Goal: Feedback & Contribution: Submit feedback/report problem

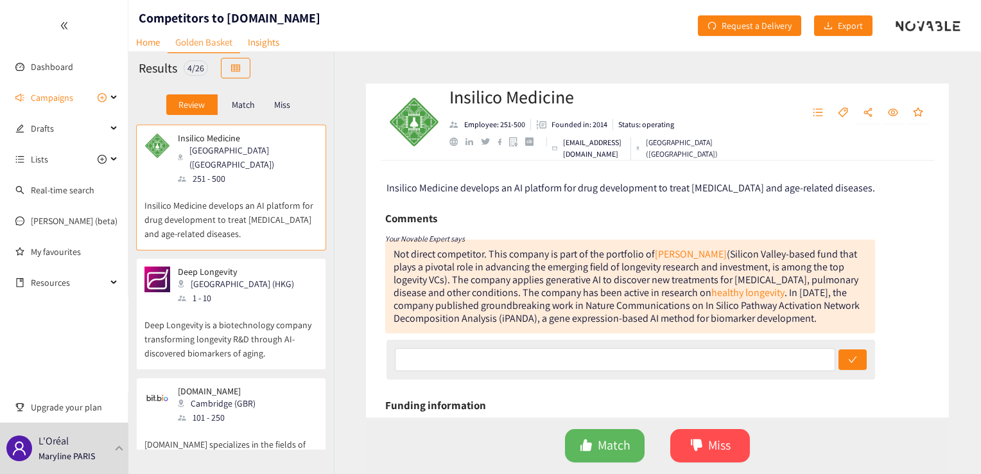
click at [288, 103] on p "Miss" at bounding box center [282, 104] width 16 height 10
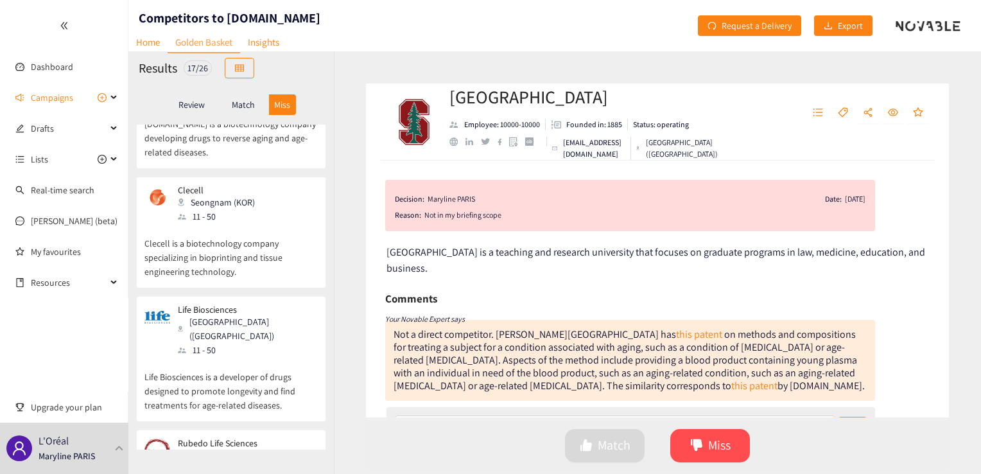
scroll to position [214, 0]
click at [198, 70] on div "17 / 26" at bounding box center [198, 67] width 28 height 15
click at [146, 38] on link "Home" at bounding box center [147, 42] width 39 height 20
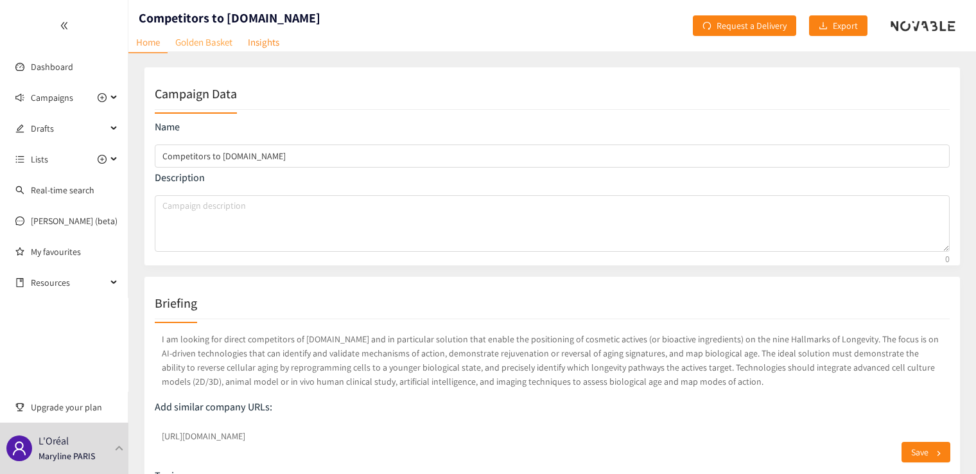
click at [205, 44] on link "Golden Basket" at bounding box center [204, 42] width 73 height 20
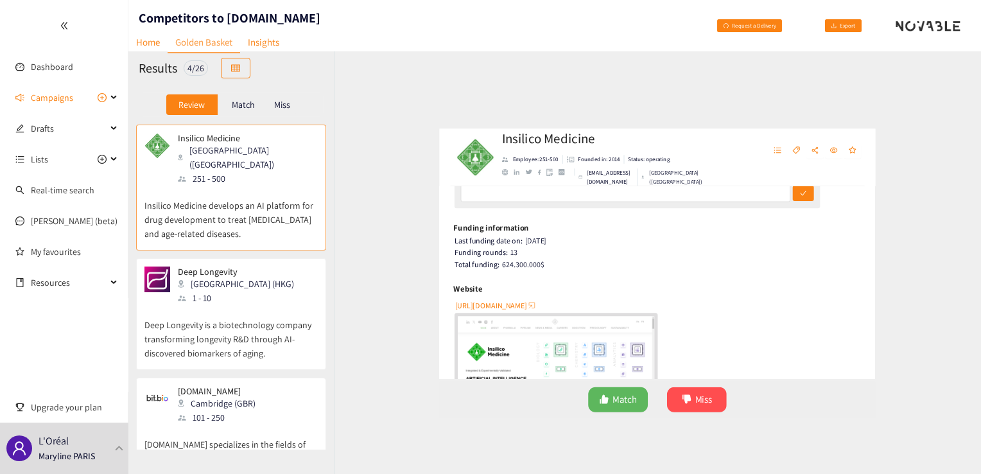
scroll to position [214, 0]
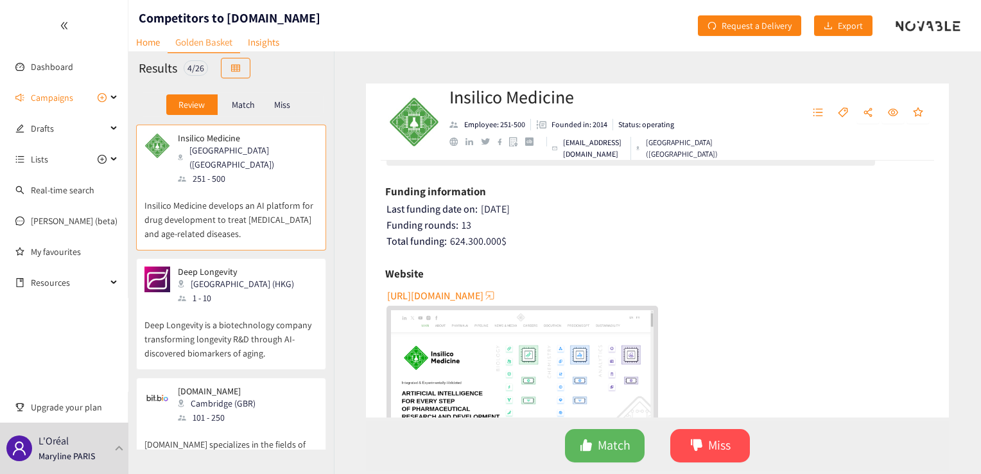
click at [467, 297] on span "http://www.insilico.com" at bounding box center [435, 296] width 96 height 16
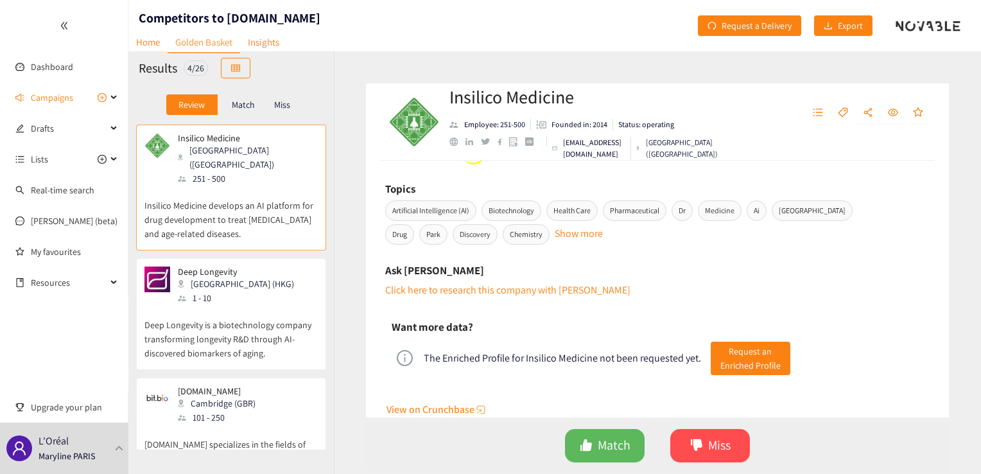
scroll to position [642, 0]
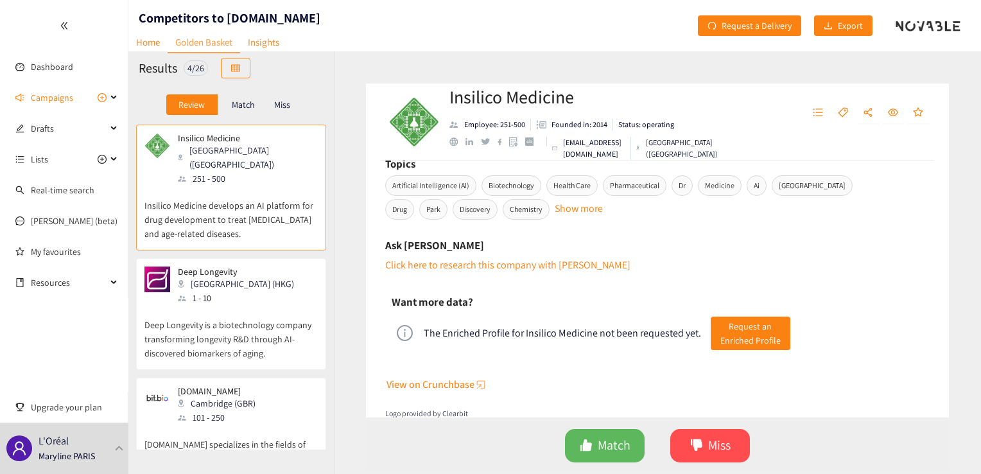
click at [274, 17] on nav "Home Golden Basket Insights" at bounding box center [207, 23] width 159 height 13
click at [668, 447] on button "Miss" at bounding box center [710, 445] width 80 height 33
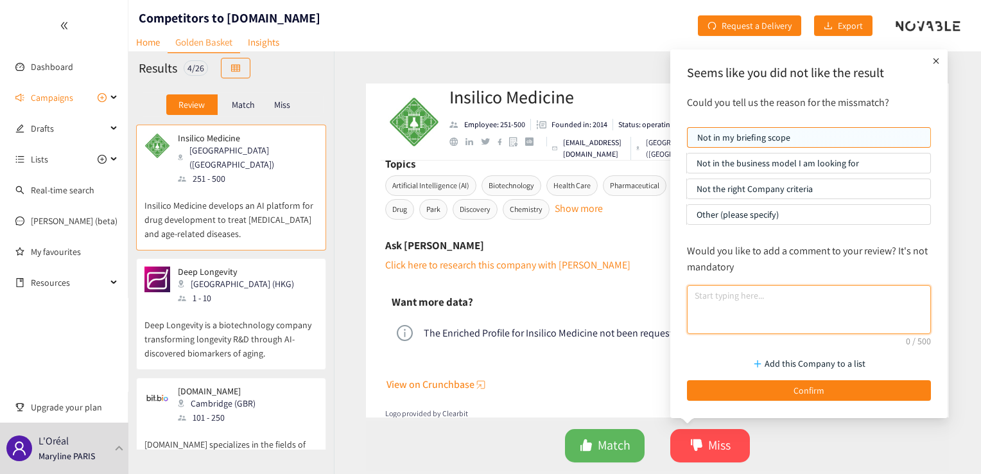
click at [668, 314] on textarea at bounding box center [809, 309] width 244 height 49
type textarea "n"
drag, startPoint x: 739, startPoint y: 298, endPoint x: 714, endPoint y: 301, distance: 25.9
click at [668, 301] on textarea "High quality proposition for drug design" at bounding box center [809, 309] width 244 height 49
click at [668, 295] on textarea "High level proposition for drug design" at bounding box center [809, 309] width 244 height 49
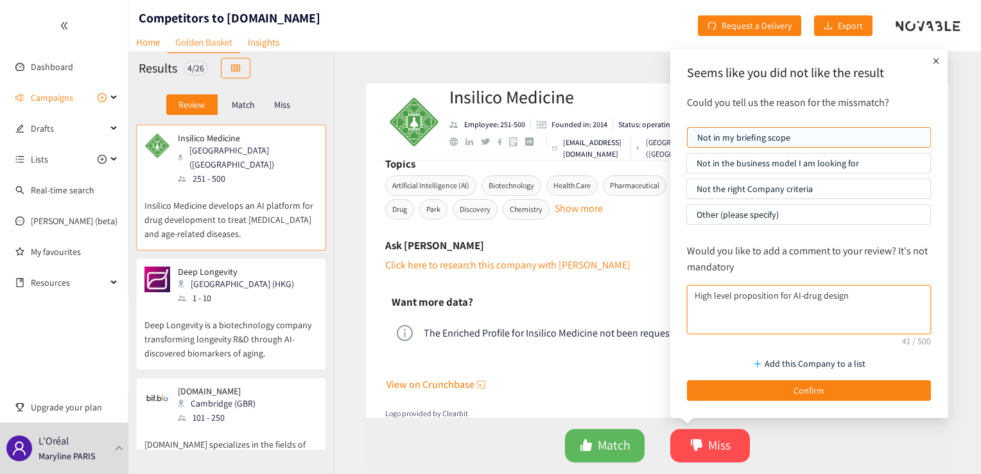
click at [668, 291] on textarea "High level proposition for AI-drug design" at bounding box center [809, 309] width 244 height 49
click at [668, 296] on textarea "High level proposition for AI-drug design and InClinico prediction" at bounding box center [809, 309] width 244 height 49
click at [668, 312] on textarea "High level proposition for AI-drug design and for their InClinico prediction" at bounding box center [809, 309] width 244 height 49
click at [668, 309] on textarea "High level proposition for AI-drug design and for their InClinico tool (clinica…" at bounding box center [809, 309] width 244 height 49
type textarea "High level proposition for AI-drug design and for their InClinico tool (clinica…"
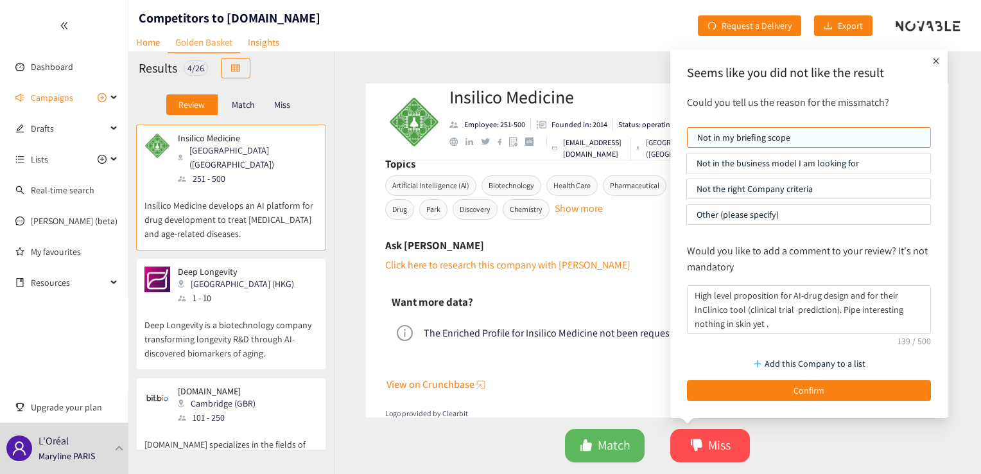
click at [668, 205] on p "Other (please specify)" at bounding box center [808, 214] width 224 height 19
click at [668, 218] on input "Other (please specify)" at bounding box center [687, 218] width 0 height 0
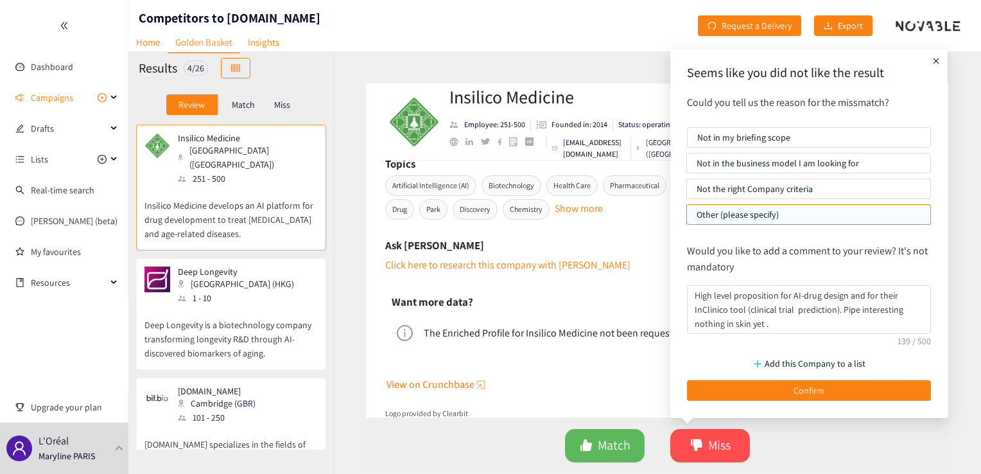
click at [668, 133] on p "Not in my briefing scope" at bounding box center [808, 137] width 223 height 19
click at [668, 141] on input "Not in my briefing scope" at bounding box center [687, 141] width 0 height 0
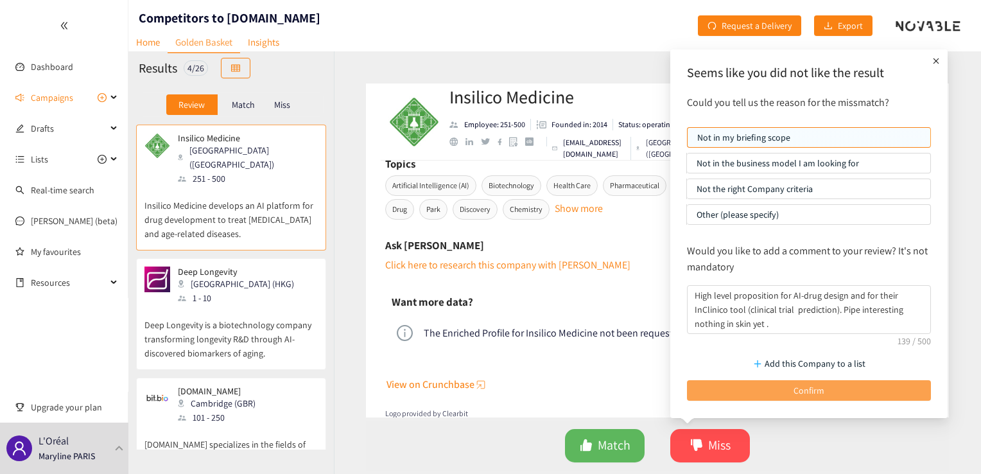
click at [668, 383] on button "Confirm" at bounding box center [809, 390] width 244 height 21
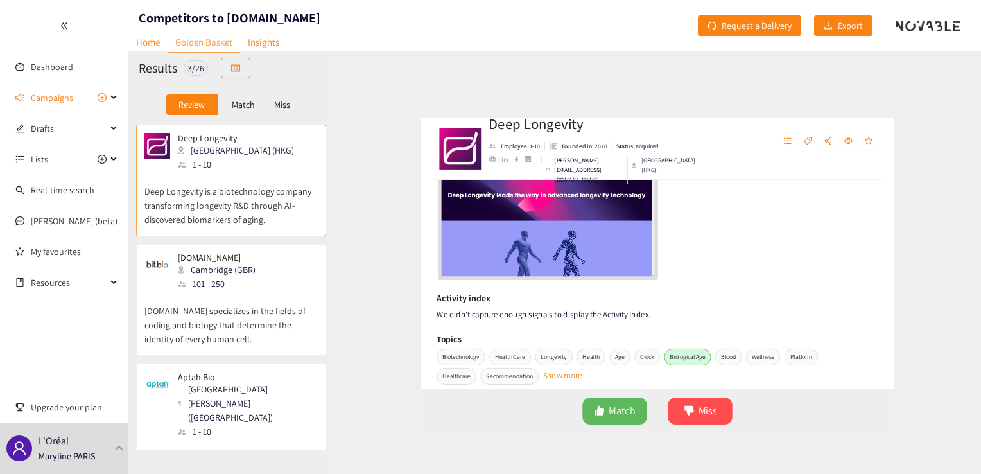
scroll to position [229, 0]
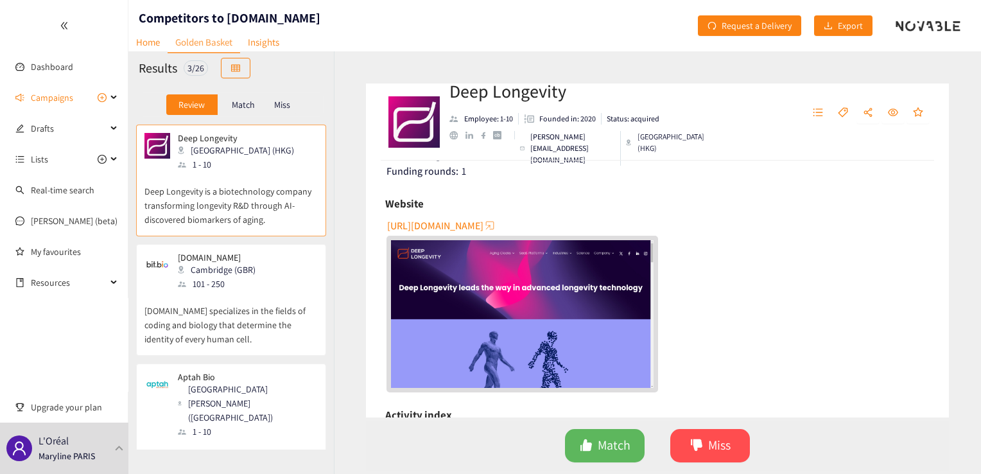
click at [467, 225] on span "[URL][DOMAIN_NAME]" at bounding box center [435, 226] width 96 height 16
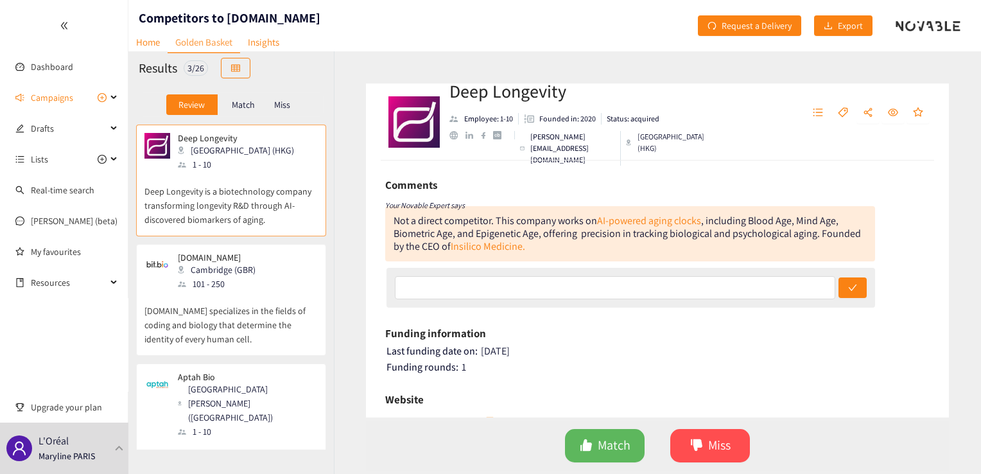
scroll to position [0, 0]
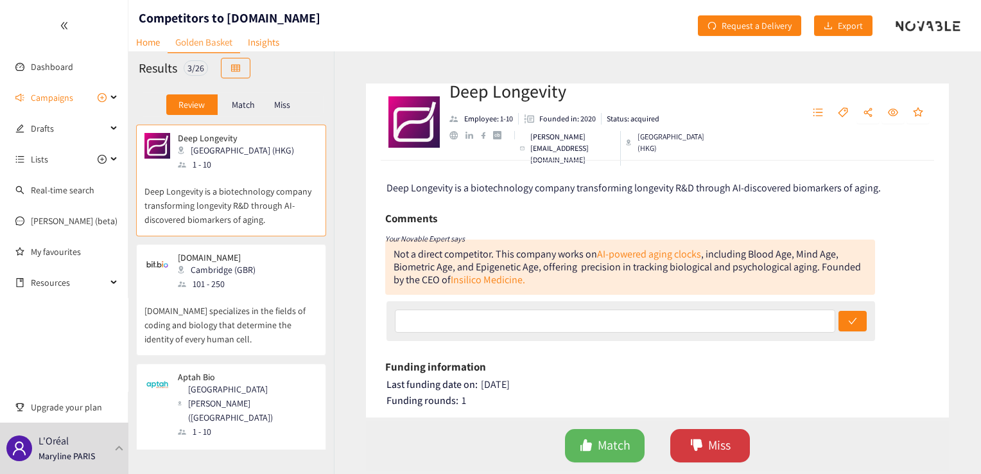
click at [668, 446] on span "Miss" at bounding box center [719, 445] width 22 height 20
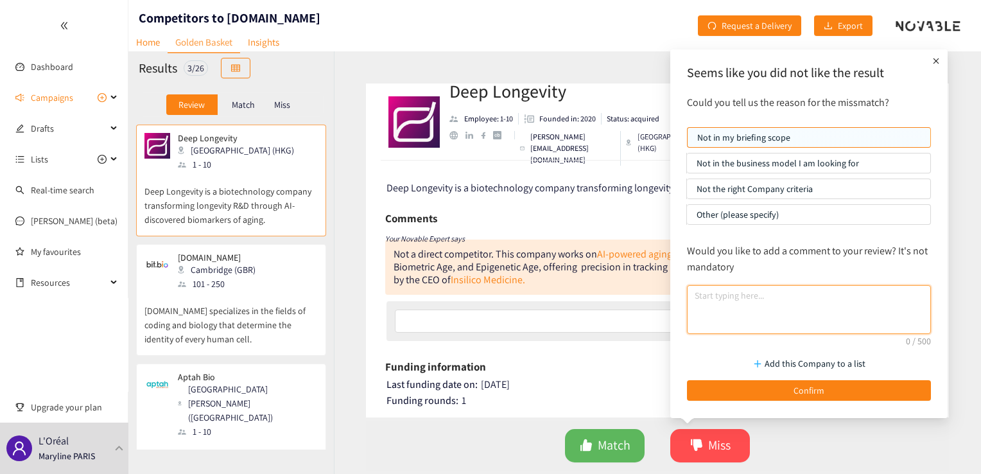
click at [668, 307] on textarea at bounding box center [809, 309] width 244 height 49
drag, startPoint x: 750, startPoint y: 327, endPoint x: 850, endPoint y: 308, distance: 101.8
click at [668, 308] on textarea "Tool to compare biological age to chronological age. Coser from Mitra Bio & Tru…" at bounding box center [809, 309] width 244 height 49
click at [668, 293] on textarea "Tool to compare biological age to chronological age. Coser from Mitra Bio & Tru…" at bounding box center [809, 309] width 244 height 49
paste textarea "High profil proposition"
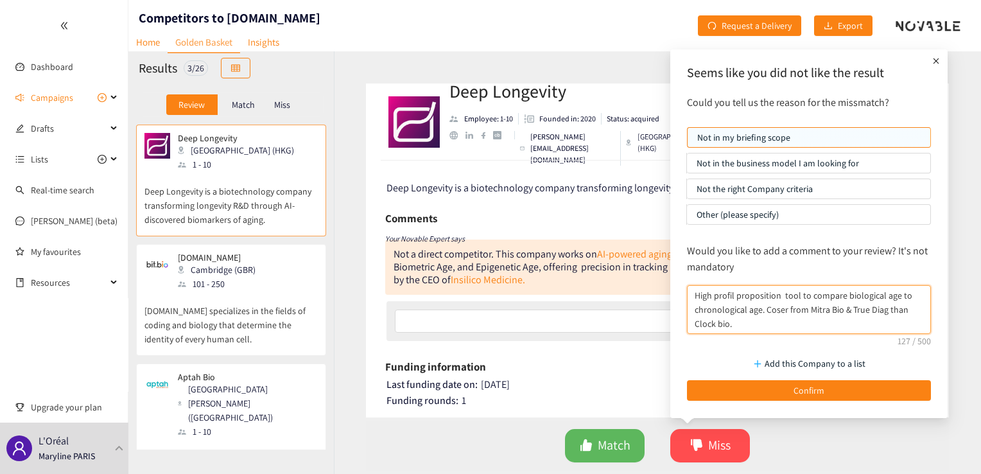
click at [668, 309] on textarea "High profil proposition tool to compare biological age to chronological age. Co…" at bounding box center [809, 309] width 244 height 49
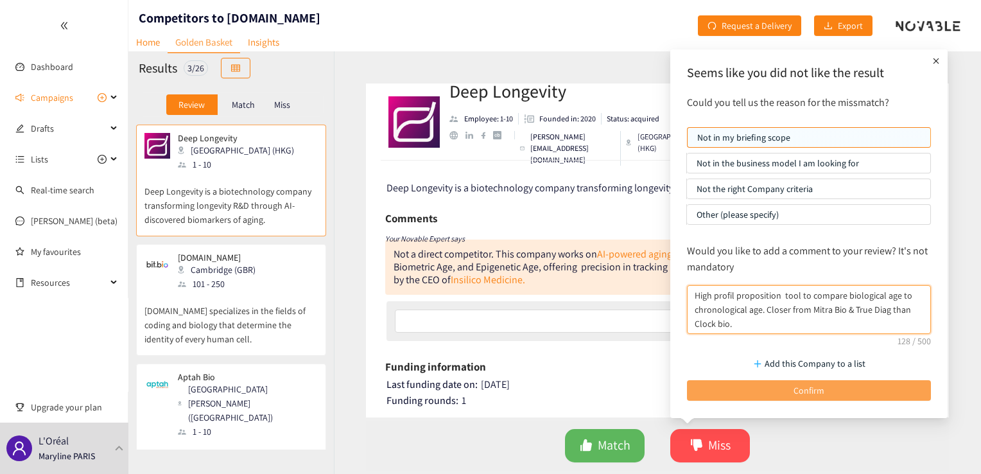
type textarea "High profil proposition tool to compare biological age to chronological age. Cl…"
click at [668, 385] on button "Confirm" at bounding box center [809, 390] width 244 height 21
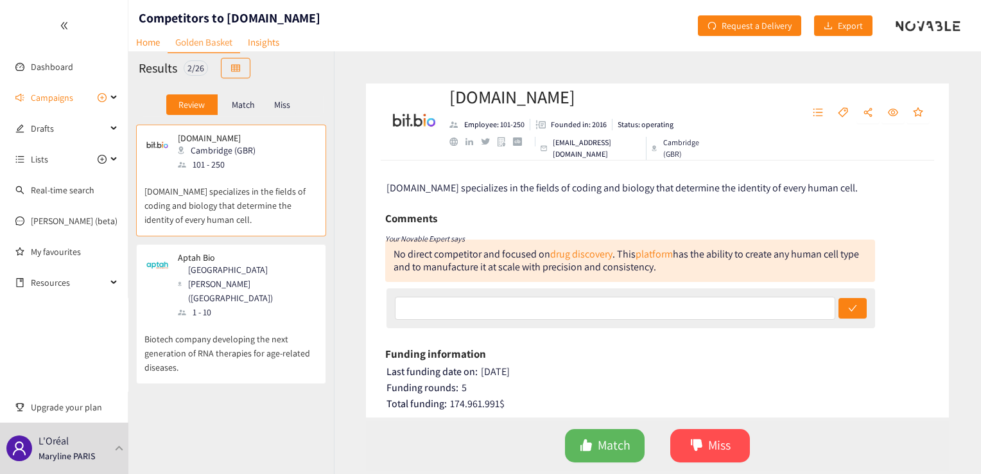
click at [279, 101] on p "Miss" at bounding box center [282, 104] width 16 height 10
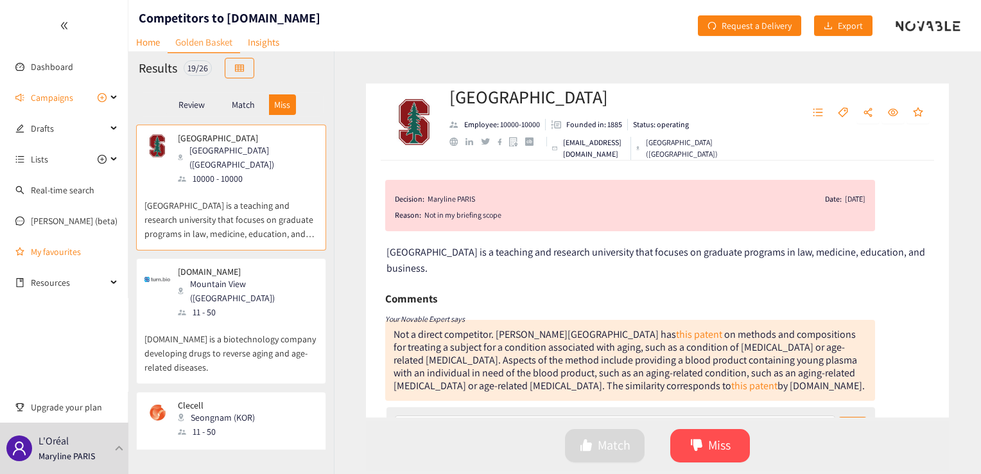
click at [53, 251] on link "My favourites" at bounding box center [74, 252] width 87 height 26
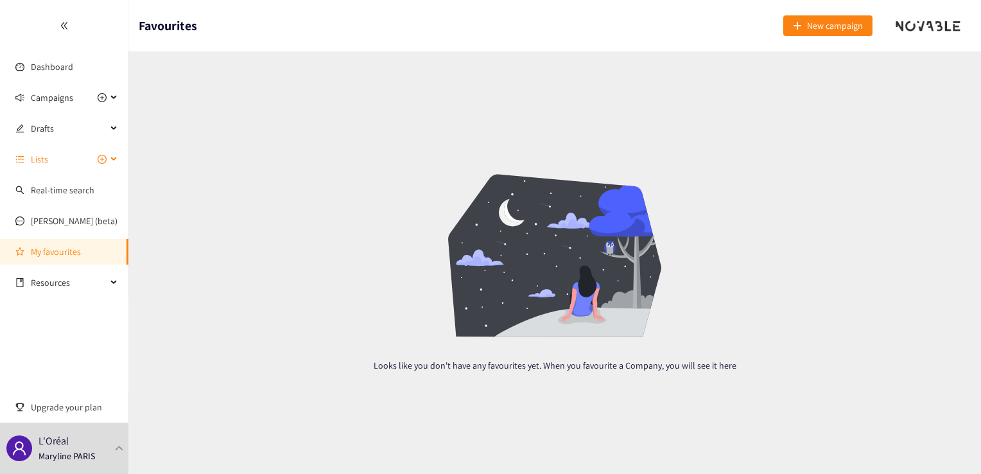
click at [111, 159] on div "Lists" at bounding box center [64, 159] width 128 height 26
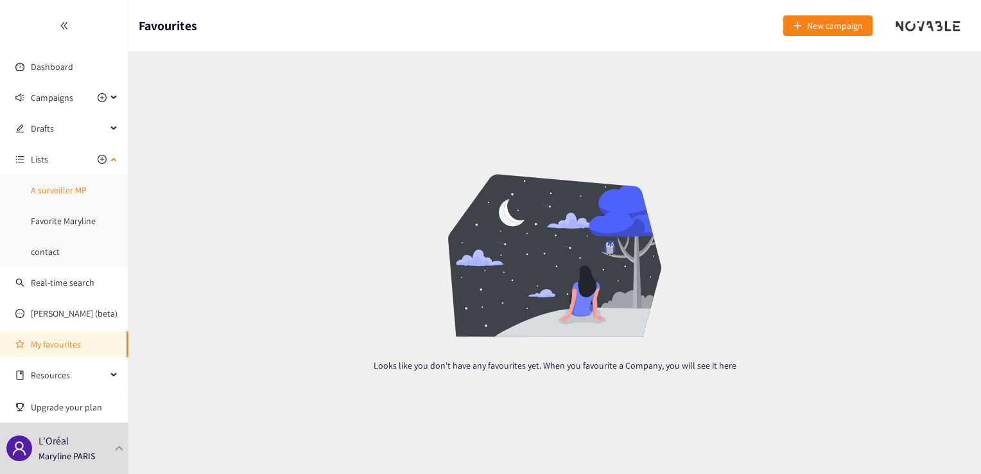
click at [83, 191] on link "A surveiller MP" at bounding box center [59, 190] width 56 height 12
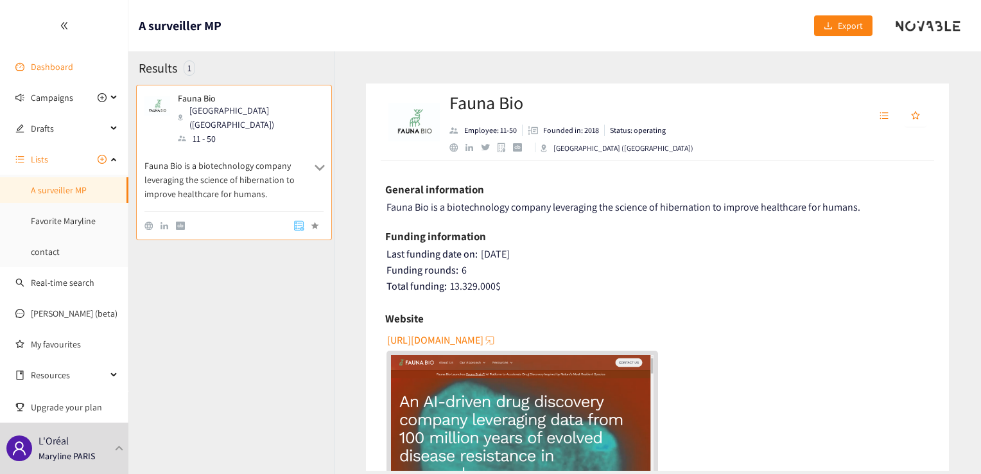
click at [58, 64] on link "Dashboard" at bounding box center [52, 67] width 42 height 12
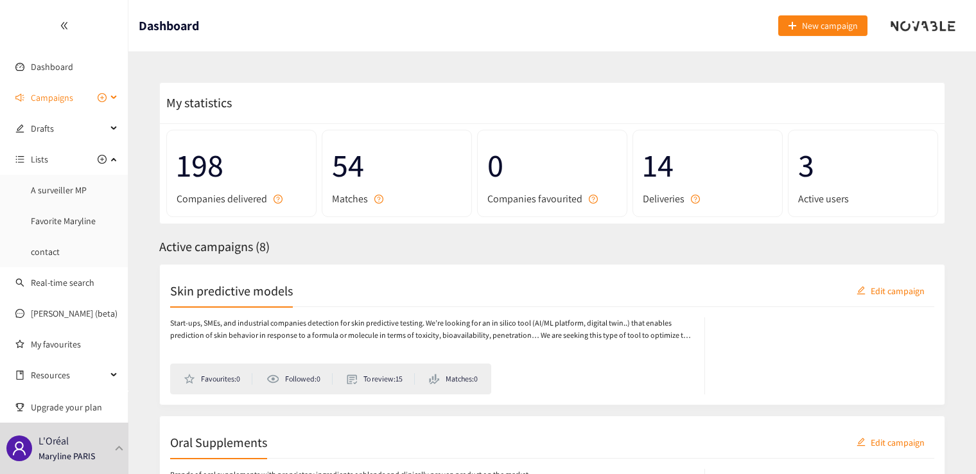
click at [113, 98] on icon at bounding box center [115, 98] width 6 height 0
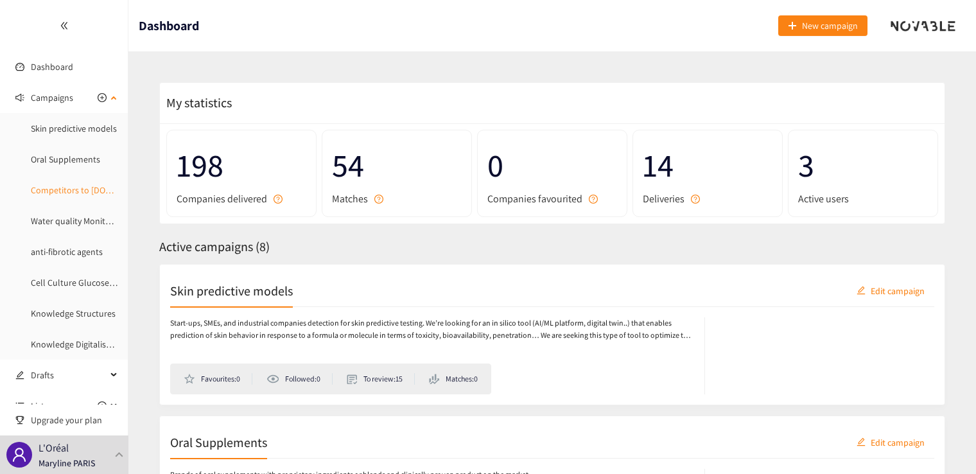
click at [82, 190] on link "Competitors to [DOMAIN_NAME]" at bounding box center [92, 190] width 123 height 12
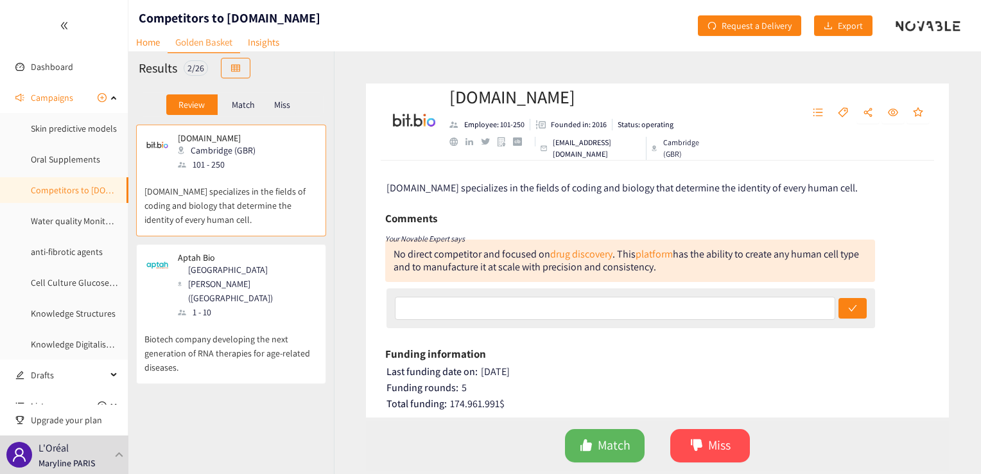
click at [284, 107] on p "Miss" at bounding box center [282, 104] width 16 height 10
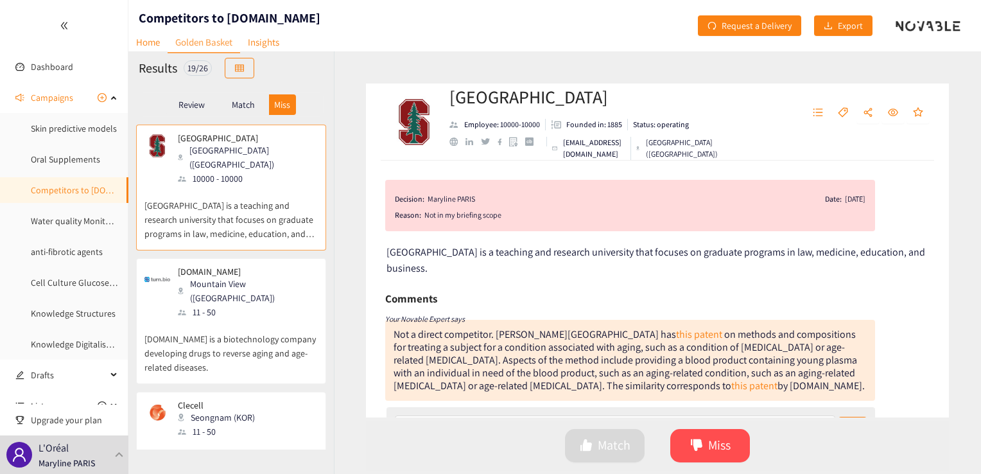
scroll to position [321, 0]
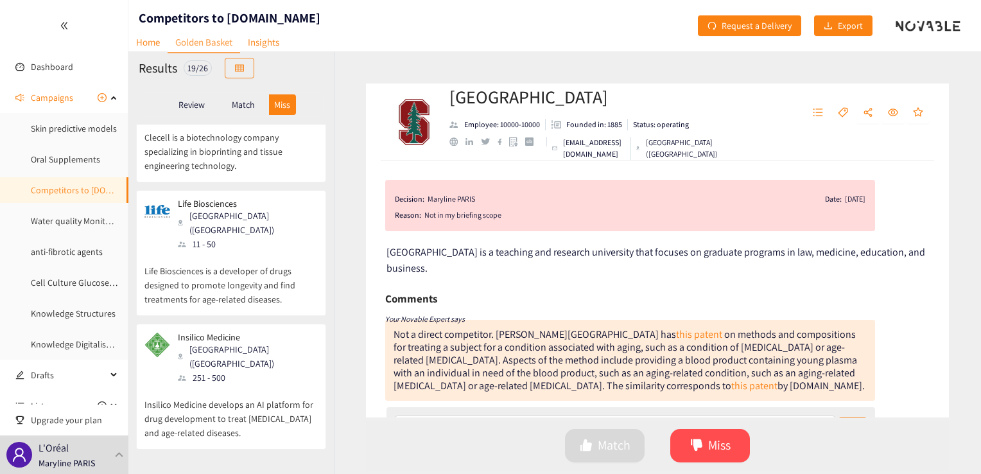
click at [282, 332] on div "Insilico Medicine Cambridge (USA) 251 - 500" at bounding box center [230, 358] width 173 height 53
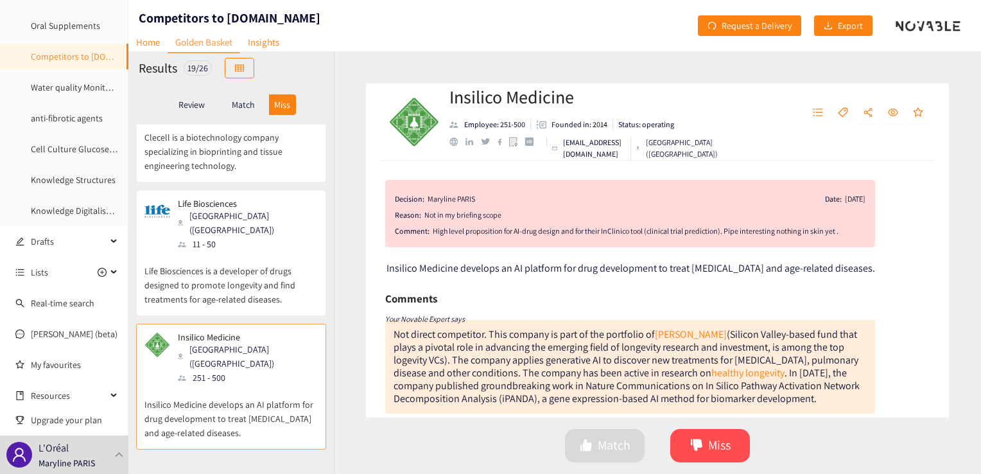
scroll to position [139, 0]
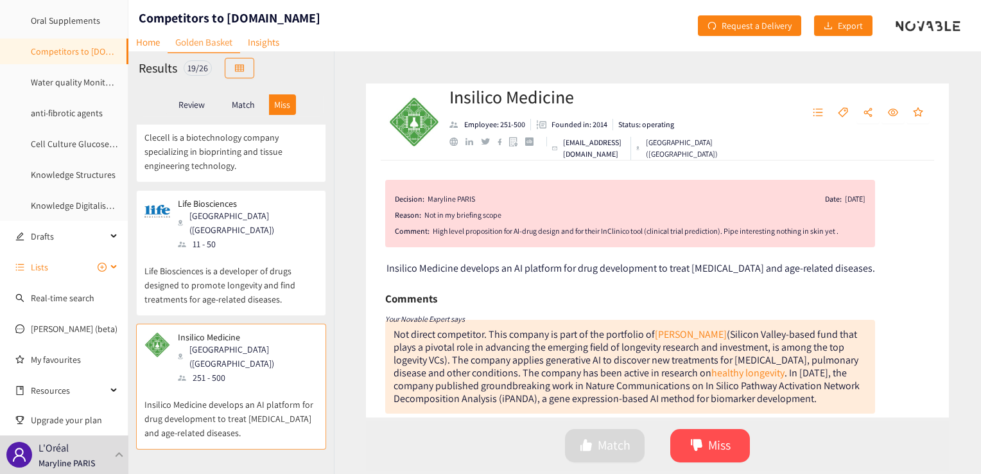
click at [110, 266] on div "Lists" at bounding box center [64, 267] width 128 height 26
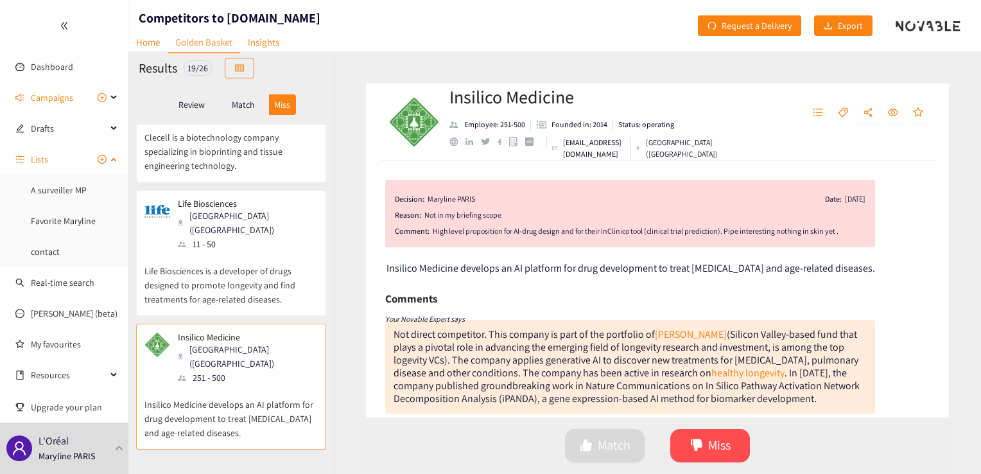
scroll to position [0, 0]
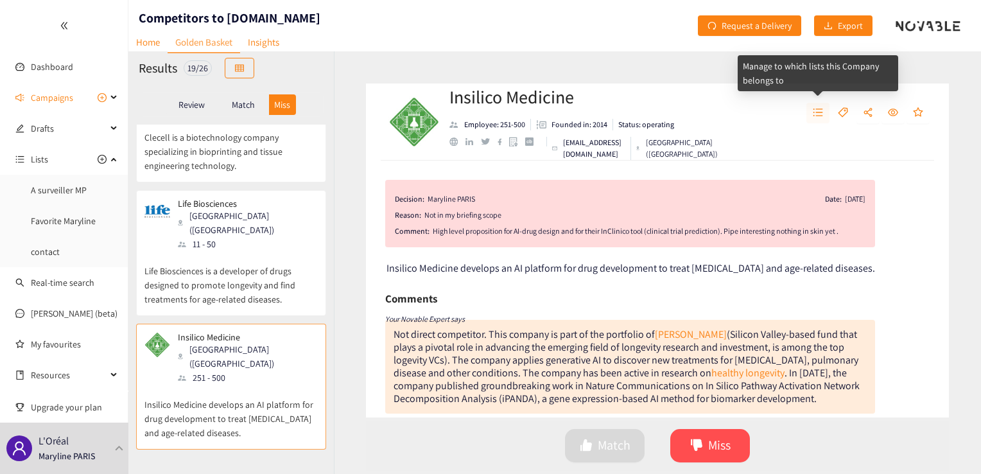
click at [668, 112] on icon "unordered-list" at bounding box center [818, 112] width 10 height 10
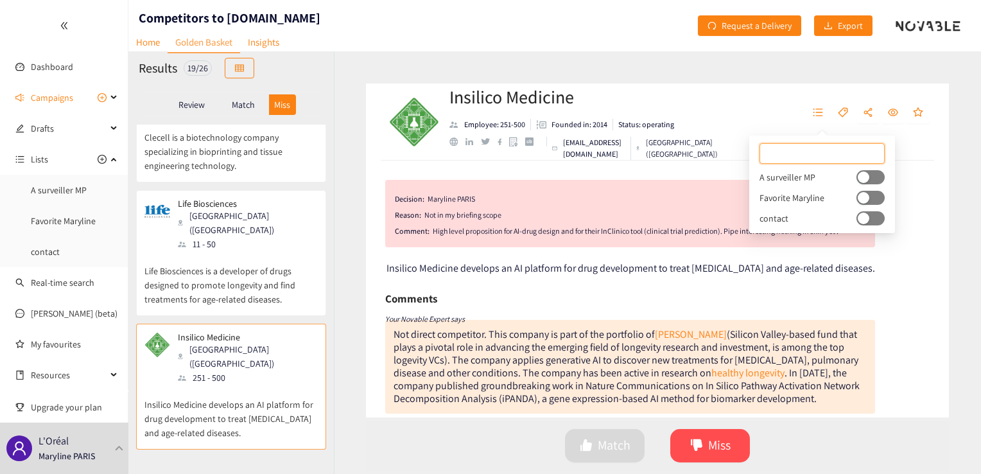
click at [668, 178] on div "button" at bounding box center [863, 177] width 12 height 12
click at [668, 232] on div "Decision: Maryline PARIS Date: 18/09/25 Reason: Not in my briefing scope Commen…" at bounding box center [657, 213] width 544 height 67
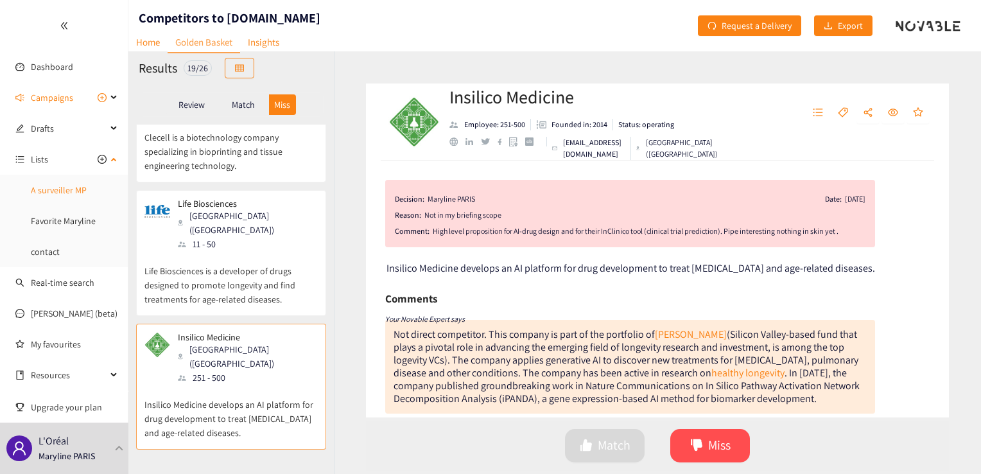
click at [56, 187] on link "A surveiller MP" at bounding box center [59, 190] width 56 height 12
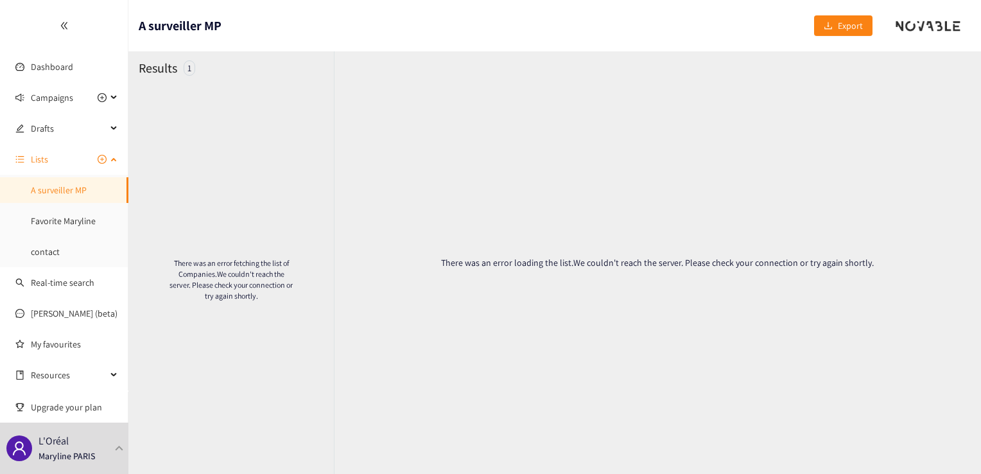
click at [57, 191] on link "A surveiller MP" at bounding box center [59, 190] width 56 height 12
click at [62, 215] on link "Favorite Maryline" at bounding box center [63, 221] width 65 height 12
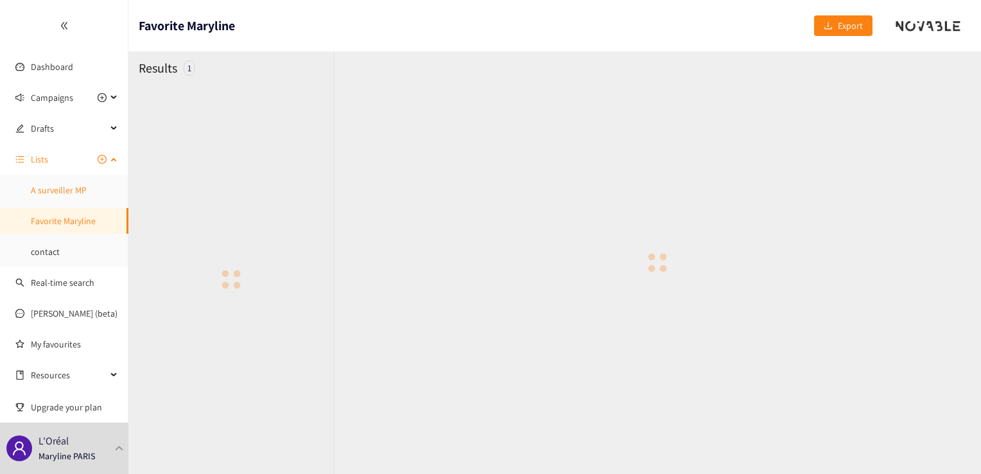
click at [69, 187] on link "A surveiller MP" at bounding box center [59, 190] width 56 height 12
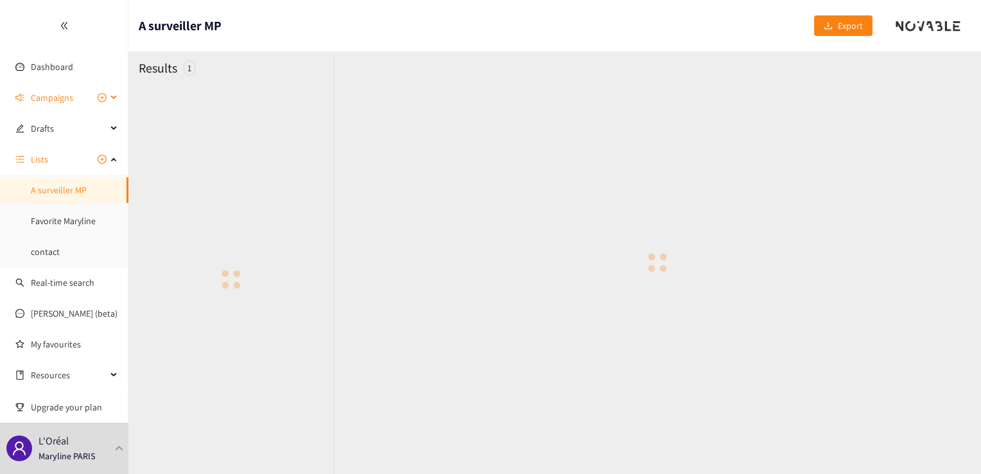
click at [114, 98] on icon at bounding box center [115, 98] width 6 height 0
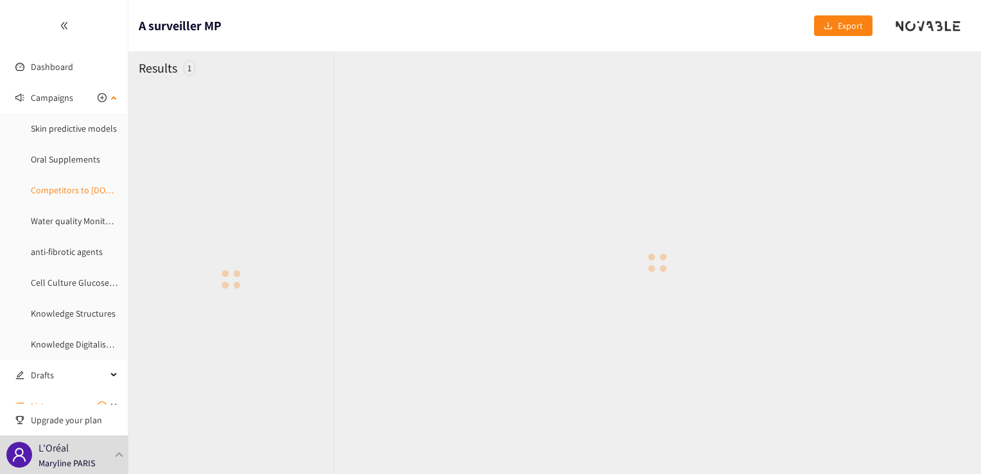
click at [69, 191] on link "Competitors to [DOMAIN_NAME]" at bounding box center [92, 190] width 123 height 12
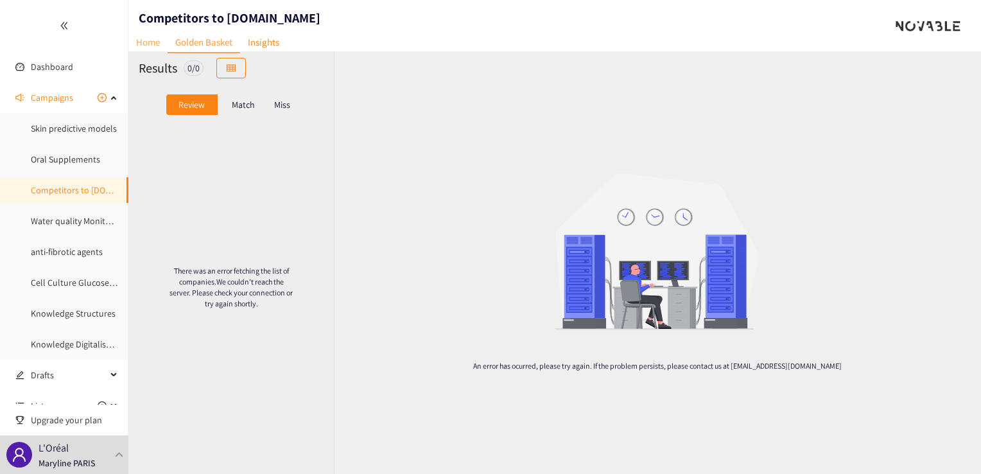
click at [146, 47] on link "Home" at bounding box center [147, 42] width 39 height 20
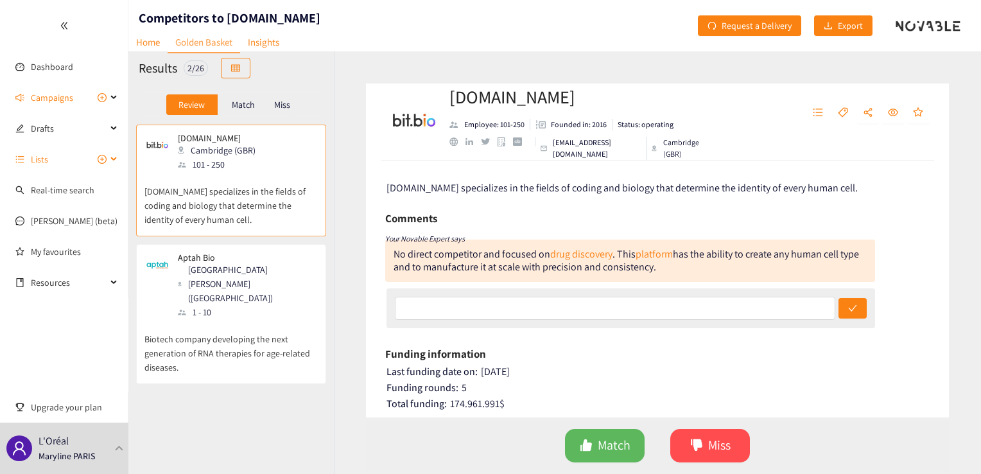
click at [116, 159] on icon at bounding box center [115, 159] width 6 height 0
click at [77, 188] on link "A surveiller MP" at bounding box center [59, 190] width 56 height 12
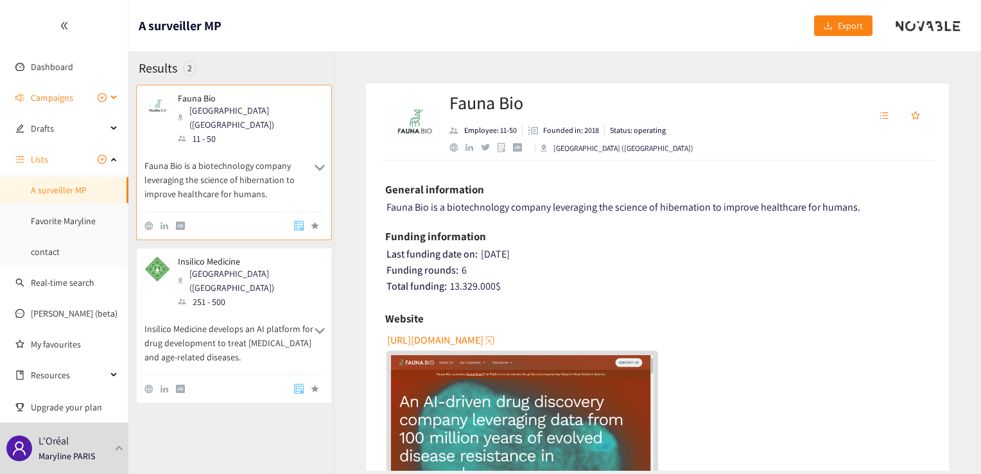
click at [113, 99] on div "Campaigns" at bounding box center [64, 98] width 128 height 26
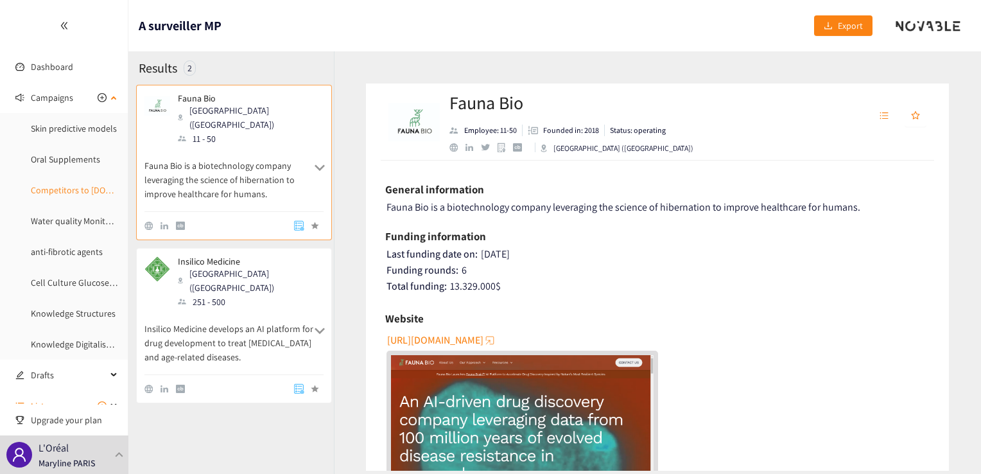
click at [67, 191] on link "Competitors to [DOMAIN_NAME]" at bounding box center [92, 190] width 123 height 12
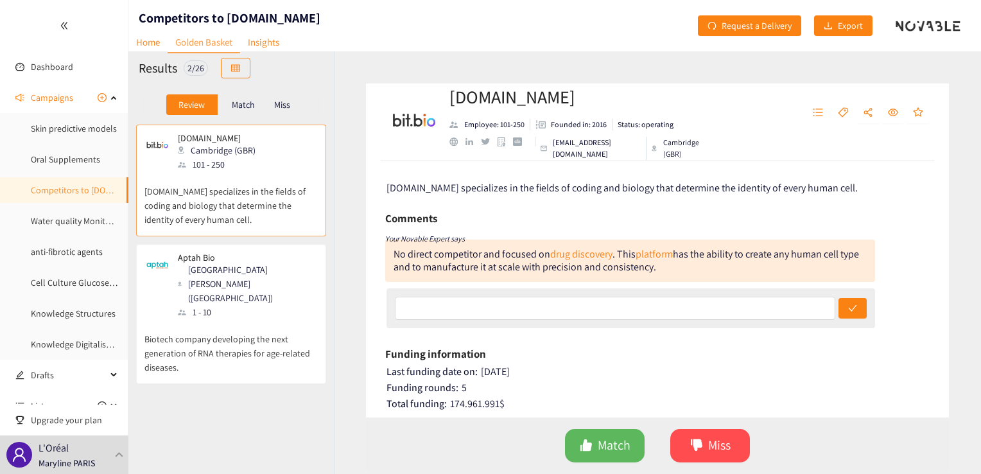
click at [275, 105] on p "Miss" at bounding box center [282, 104] width 16 height 10
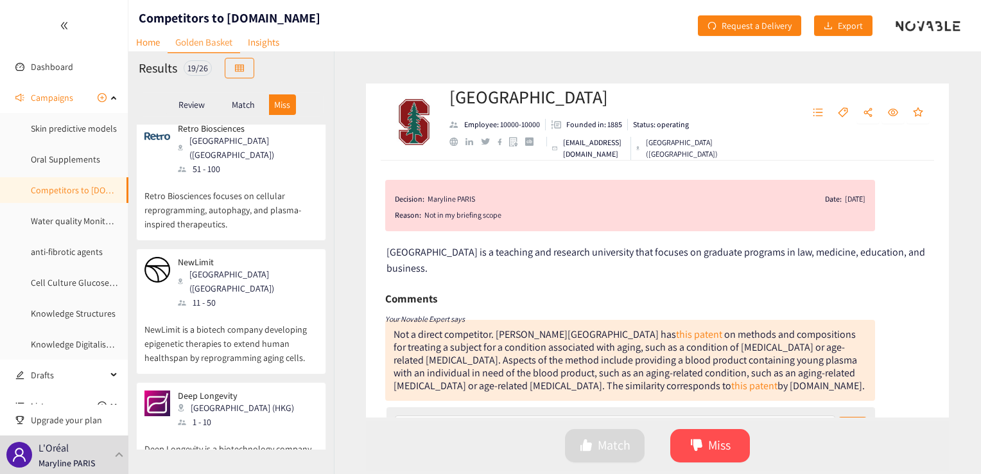
scroll to position [963, 0]
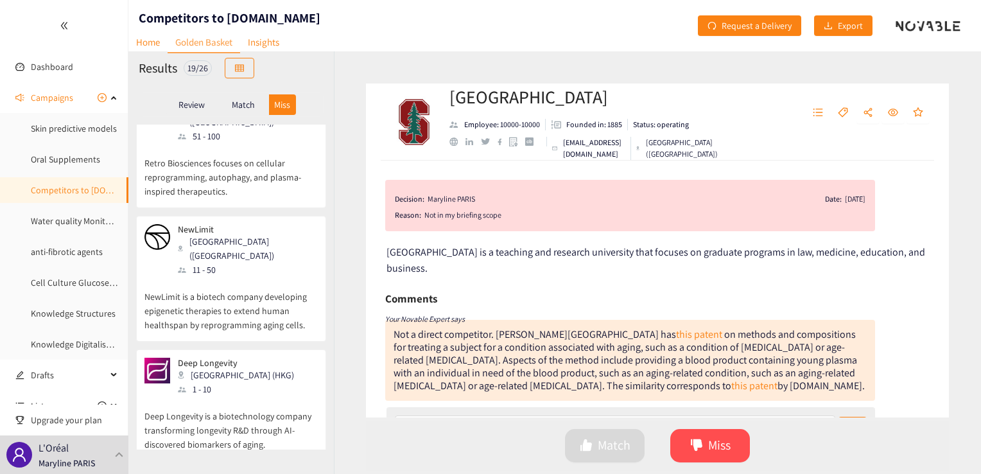
click at [250, 396] on p "Deep Longevity is a biotechnology company transforming longevity R&D through AI…" at bounding box center [230, 423] width 173 height 55
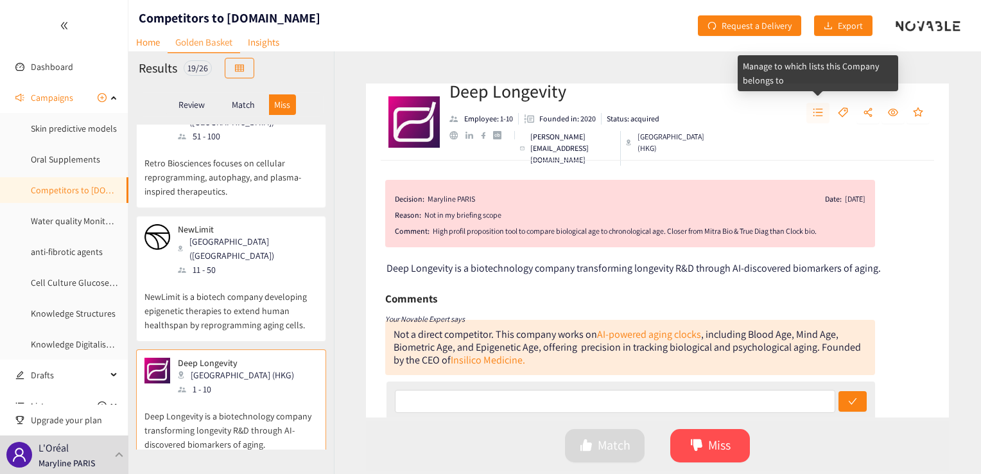
click at [813, 114] on icon "unordered-list" at bounding box center [818, 112] width 10 height 10
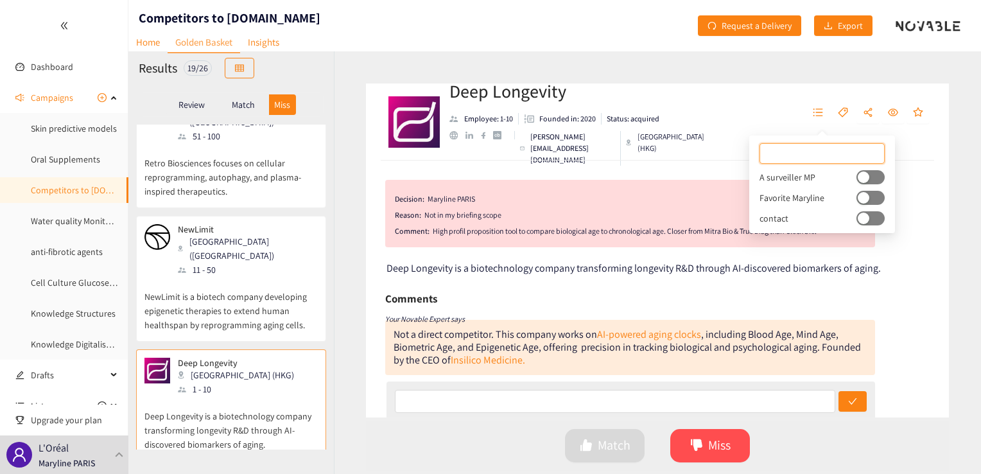
click at [857, 179] on div "button" at bounding box center [863, 177] width 12 height 12
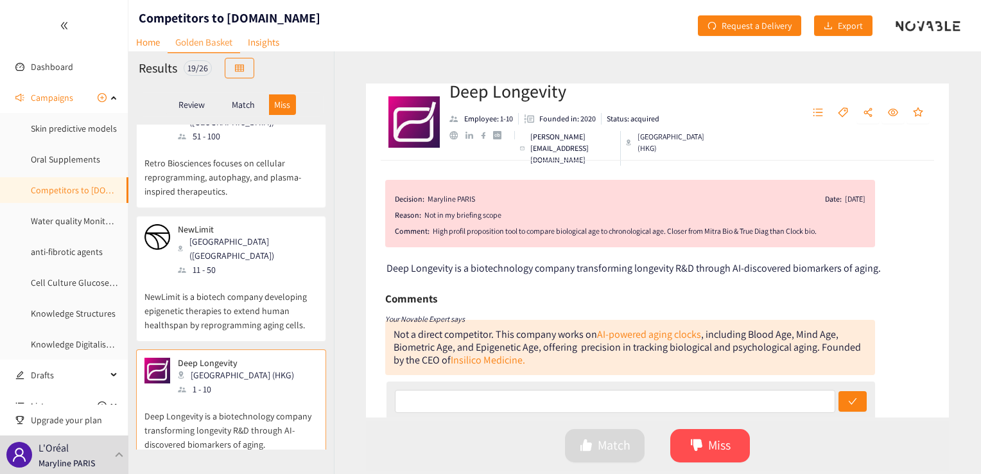
click at [897, 286] on div "Decision: [PERSON_NAME] Date: [DATE] Reason: Not in my briefing scope Comment: …" at bounding box center [657, 288] width 583 height 257
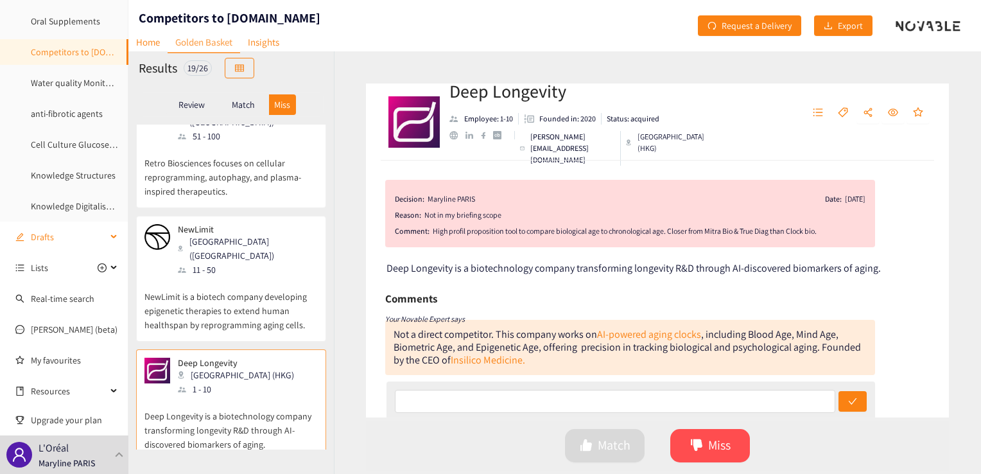
scroll to position [139, 0]
click at [112, 266] on div "Lists" at bounding box center [64, 267] width 128 height 26
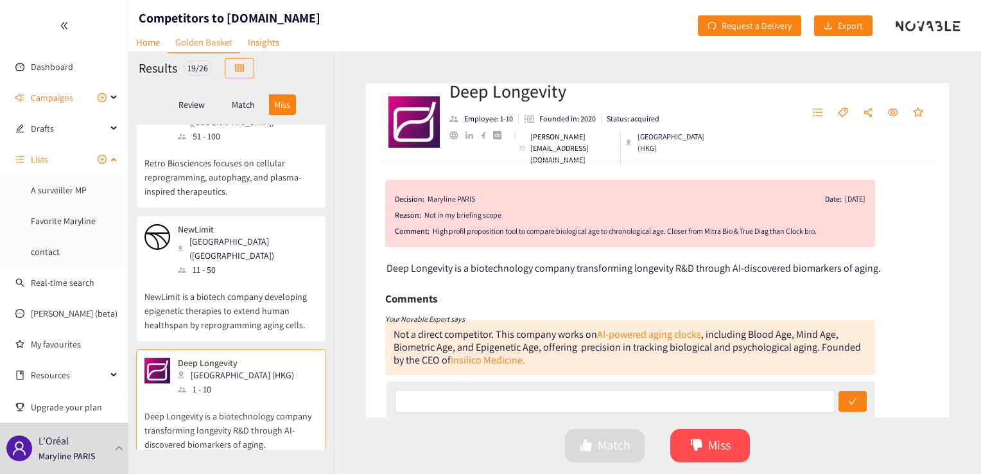
scroll to position [0, 0]
click at [74, 190] on link "A surveiller MP" at bounding box center [59, 190] width 56 height 12
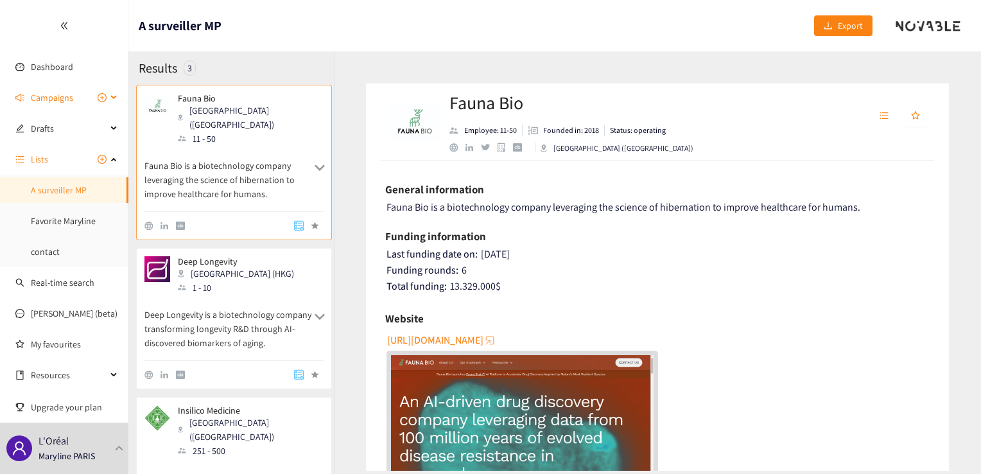
click at [116, 98] on icon at bounding box center [115, 98] width 6 height 0
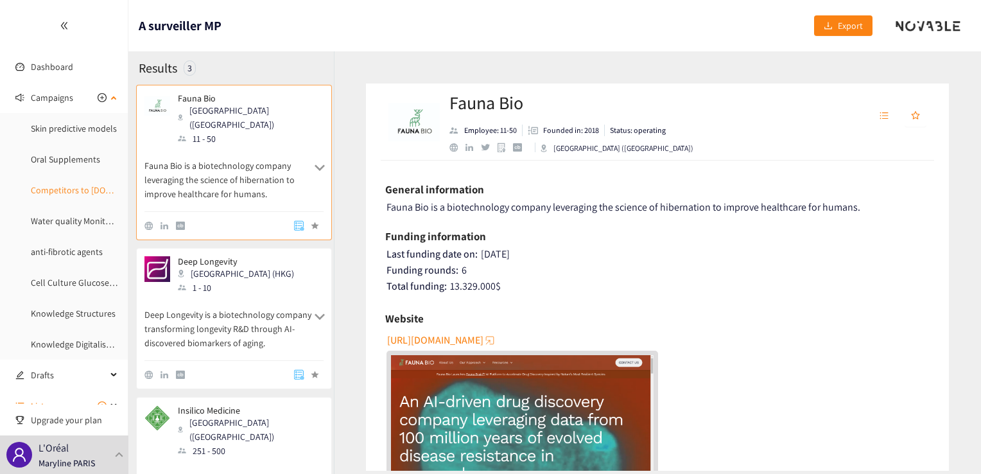
click at [77, 189] on link "Competitors to [DOMAIN_NAME]" at bounding box center [92, 190] width 123 height 12
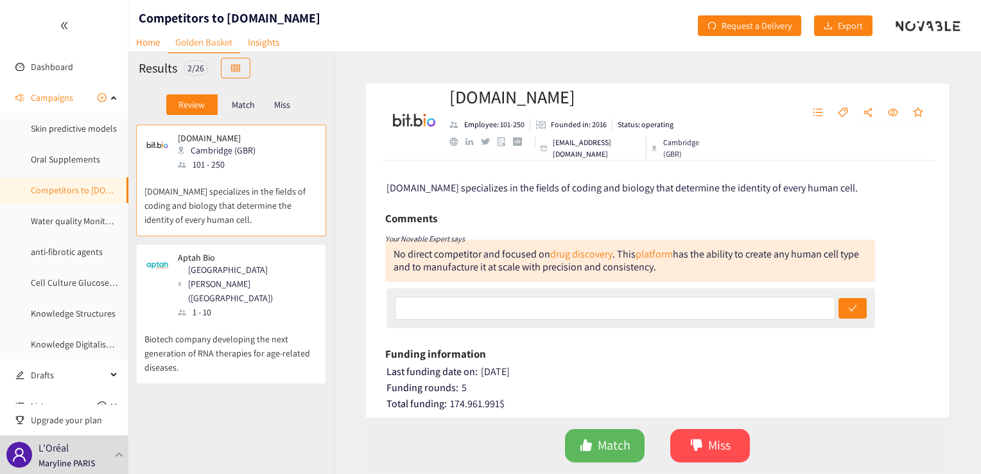
click at [284, 107] on p "Miss" at bounding box center [282, 104] width 16 height 10
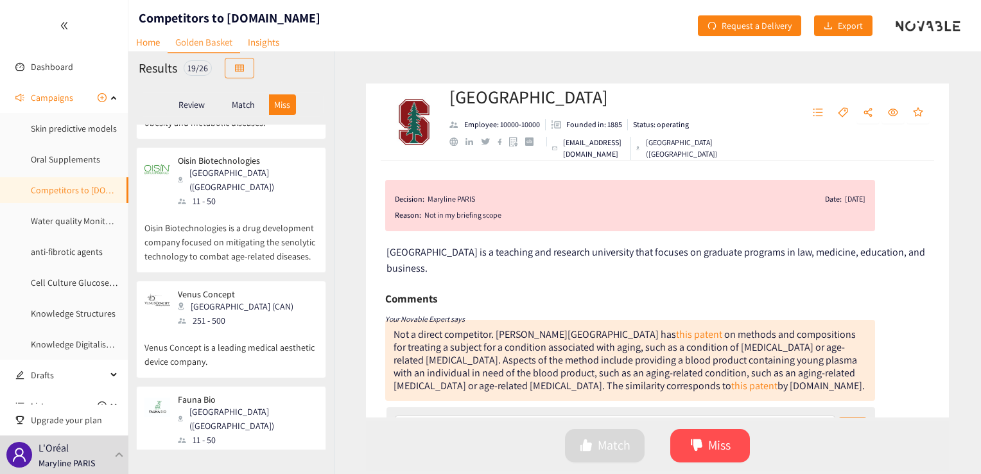
scroll to position [1910, 0]
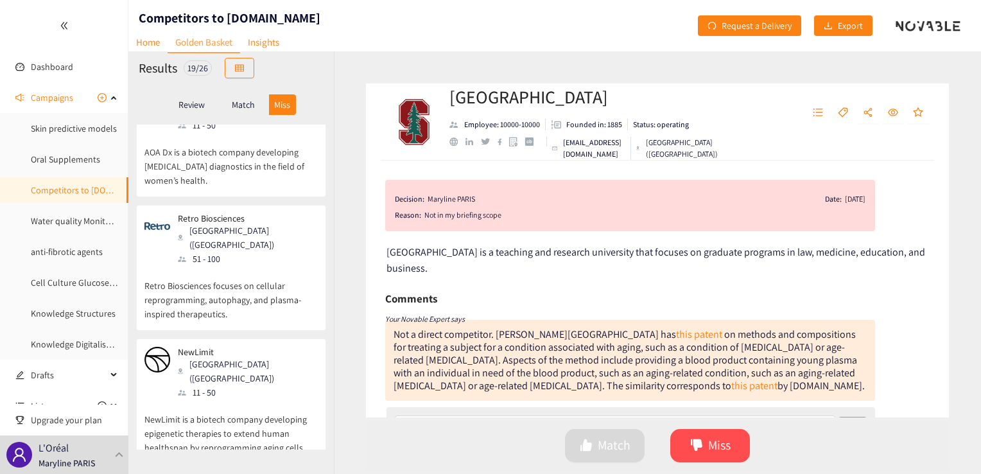
click at [244, 110] on div "Match" at bounding box center [243, 104] width 51 height 21
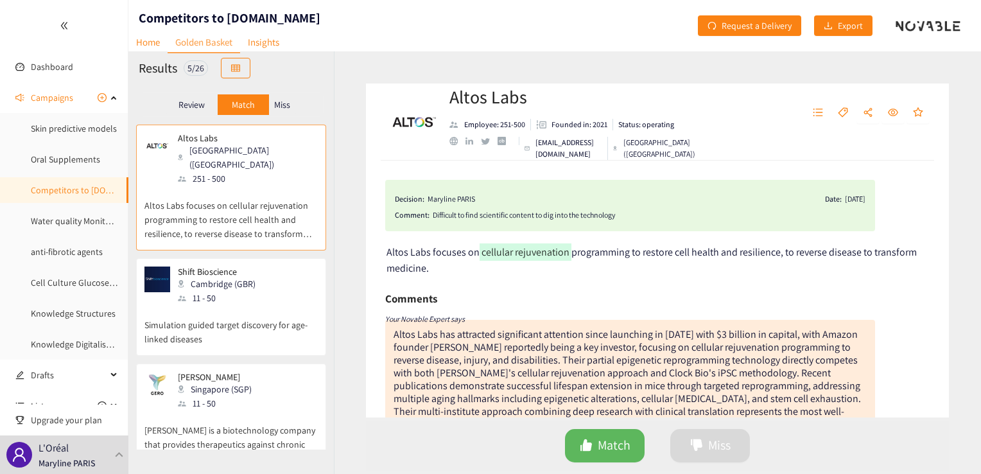
scroll to position [242, 0]
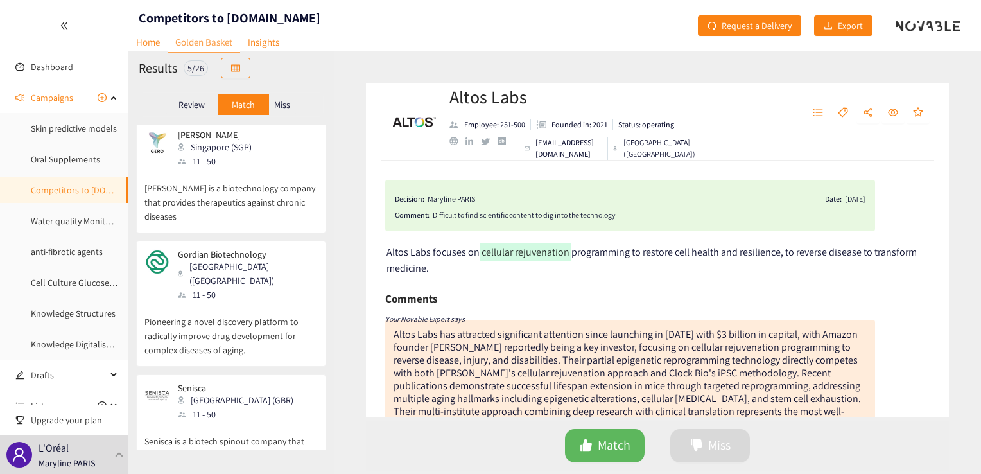
click at [190, 103] on p "Review" at bounding box center [191, 104] width 26 height 10
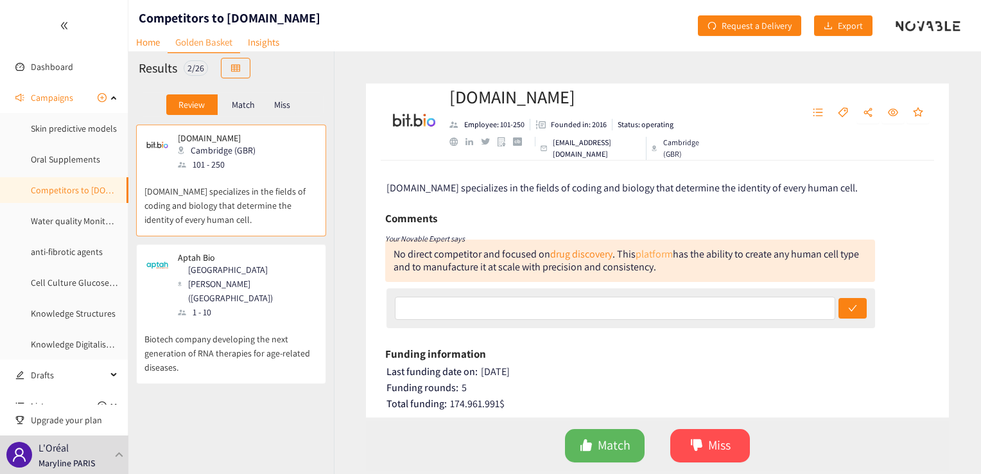
click at [651, 254] on link "platform" at bounding box center [653, 253] width 37 height 13
click at [697, 452] on span "dislike" at bounding box center [696, 445] width 13 height 15
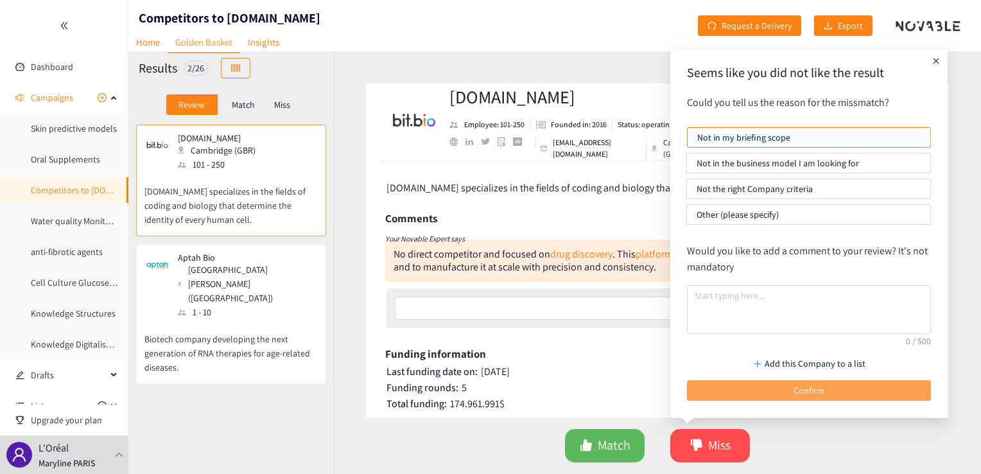
click at [737, 384] on button "Confirm" at bounding box center [809, 390] width 244 height 21
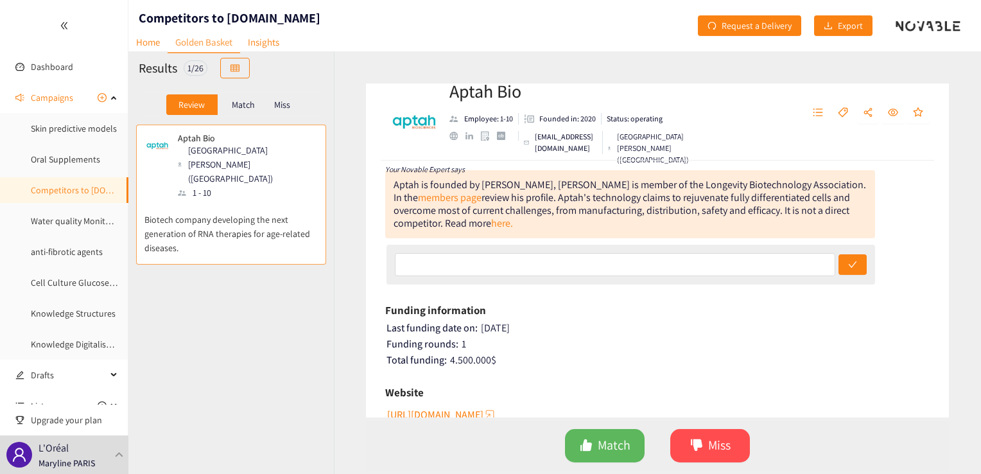
scroll to position [107, 0]
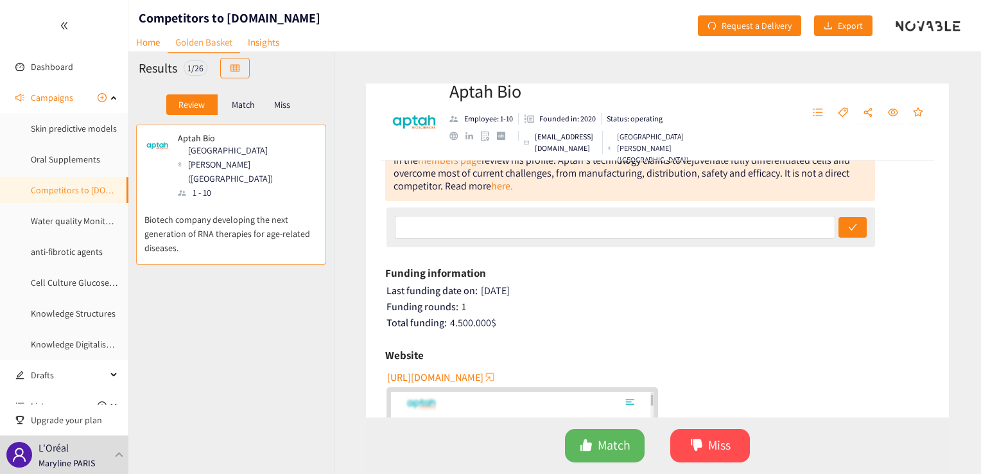
click at [483, 374] on span "[URL][DOMAIN_NAME]" at bounding box center [435, 377] width 96 height 16
click at [690, 451] on icon "dislike" at bounding box center [696, 444] width 13 height 13
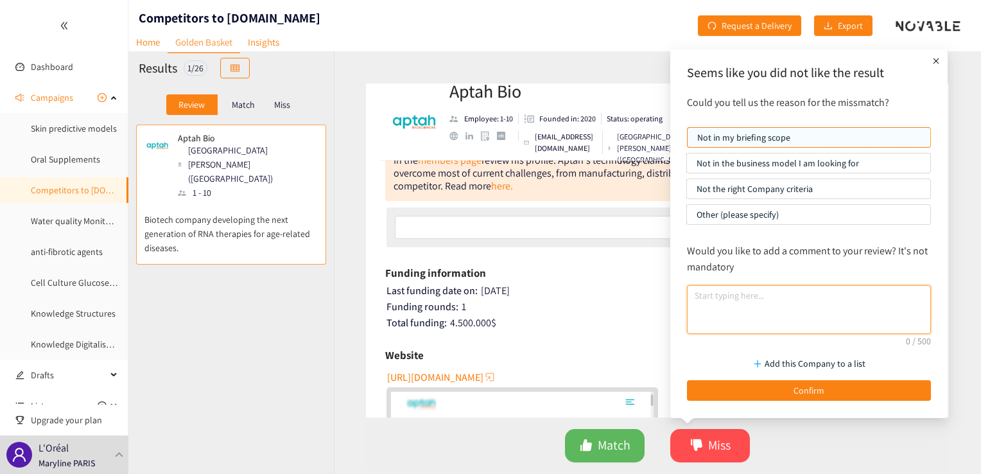
click at [711, 303] on textarea at bounding box center [809, 309] width 244 height 49
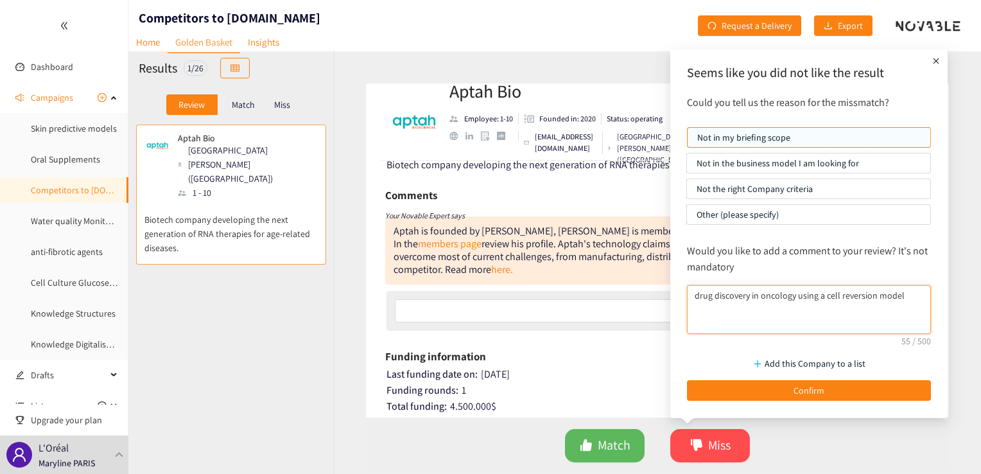
scroll to position [0, 0]
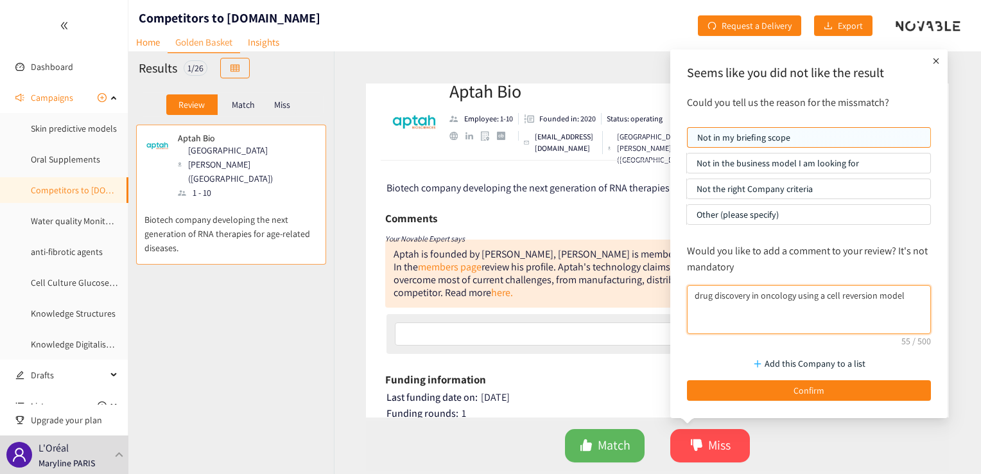
type textarea "drug discovery in oncology using a cell reversion model"
drag, startPoint x: 892, startPoint y: 62, endPoint x: 919, endPoint y: 76, distance: 30.7
click at [919, 76] on div "Seems like you did not like the result" at bounding box center [808, 75] width 257 height 37
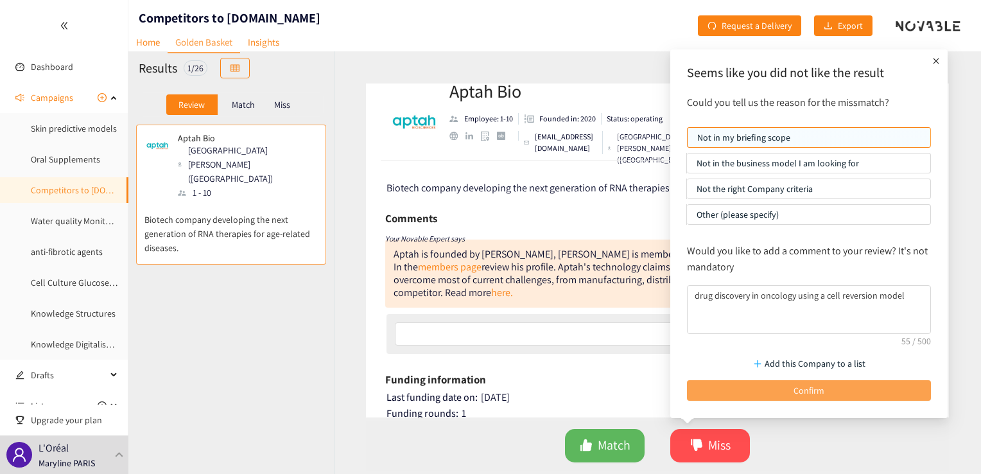
click at [767, 388] on button "Confirm" at bounding box center [809, 390] width 244 height 21
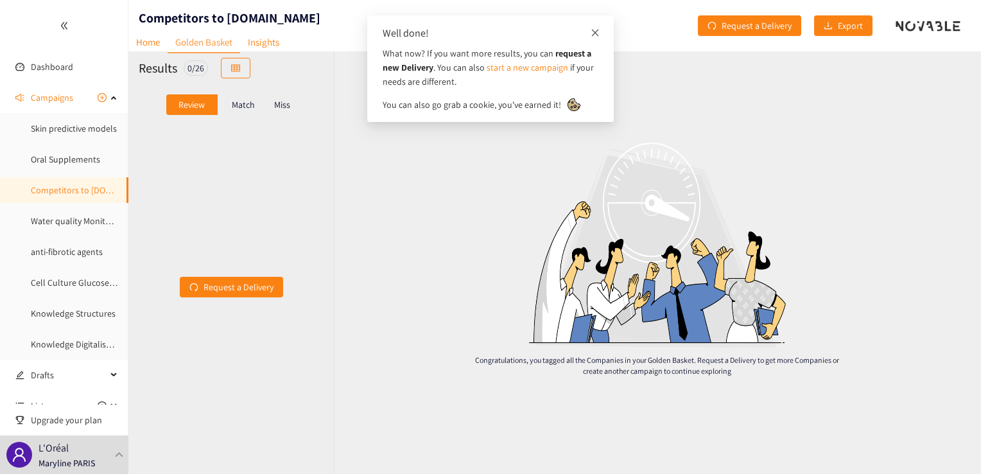
click at [598, 30] on icon "close" at bounding box center [595, 32] width 7 height 7
